Goal: Use online tool/utility: Use online tool/utility

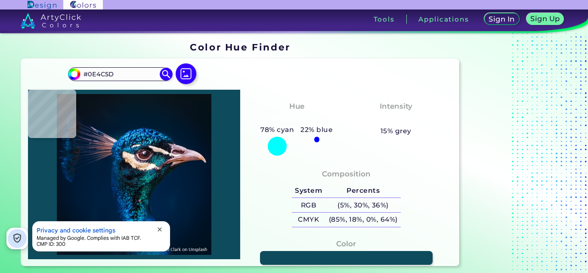
type input "#012348"
type input "#003348"
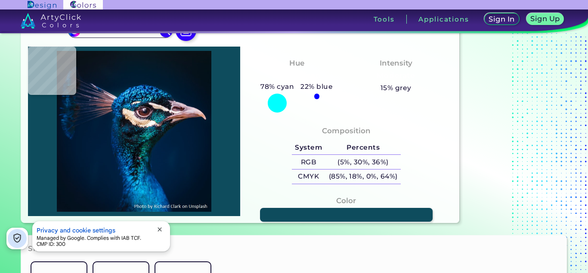
type input "#072e3a"
type input "#072E3A"
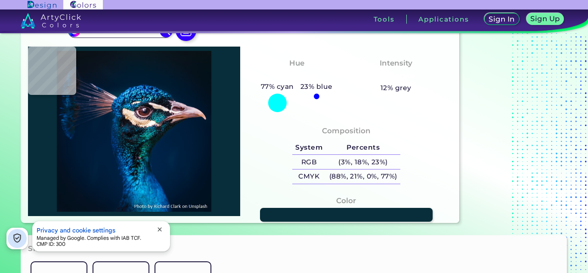
type input "#002132"
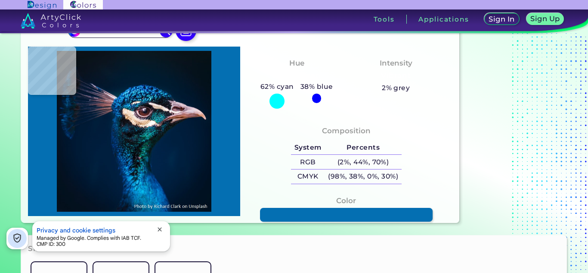
type input "#046fb2"
type input "#046FB2"
type input "#087aba"
type input "#087ABA"
type input "#059bce"
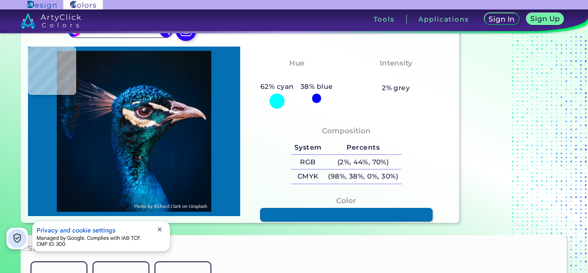
type input "#059BCE"
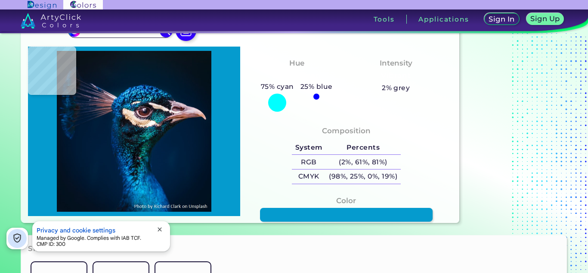
type input "#0089c4"
type input "#0089C4"
type input "#0278bc"
type input "#[DATE]"
type input "#0680bf"
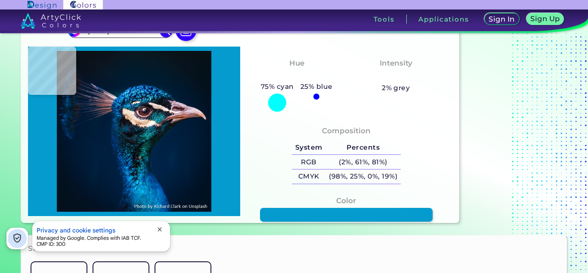
type input "#0680BF"
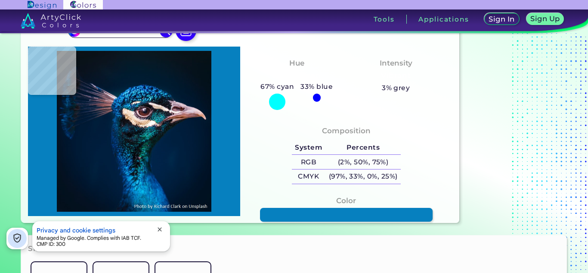
type input "#00a0d7"
type input "#00A0D7"
type input "#018ac5"
type input "#018AC5"
type input "#03bbe7"
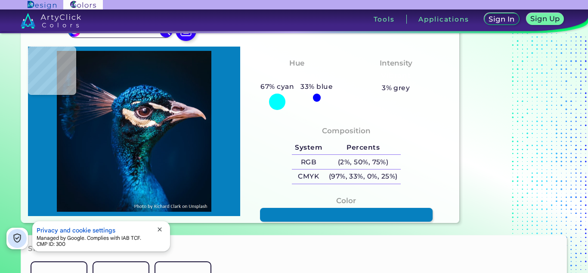
type input "#03BBE7"
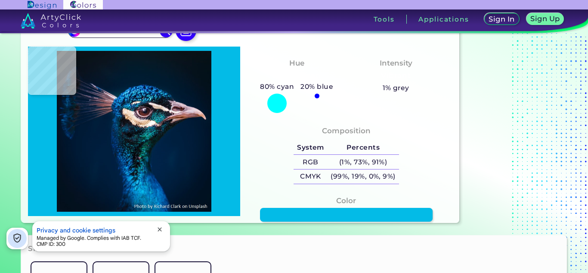
click at [143, 192] on img at bounding box center [134, 131] width 204 height 161
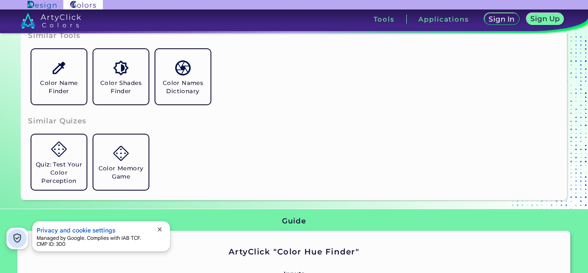
scroll to position [258, 0]
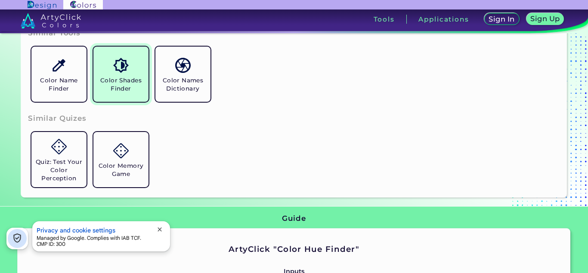
click at [121, 73] on link "Color Shades Finder" at bounding box center [121, 74] width 62 height 62
